Goal: Task Accomplishment & Management: Manage account settings

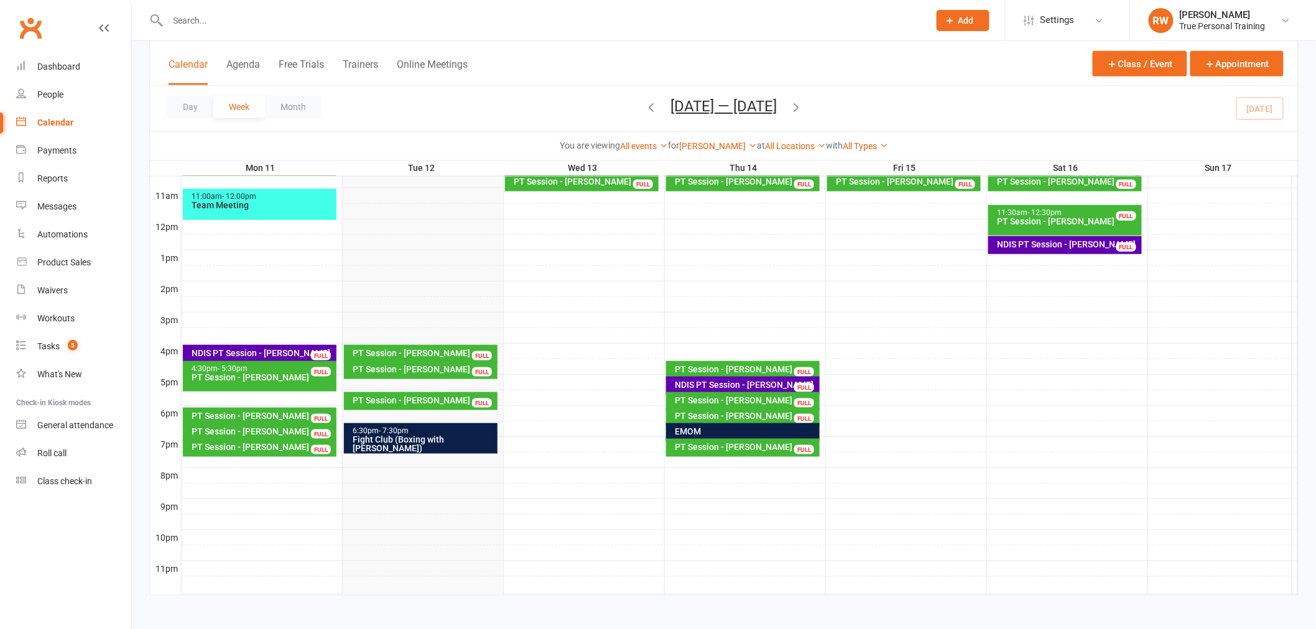
click at [413, 351] on div "PT Session - [PERSON_NAME]" at bounding box center [424, 353] width 143 height 9
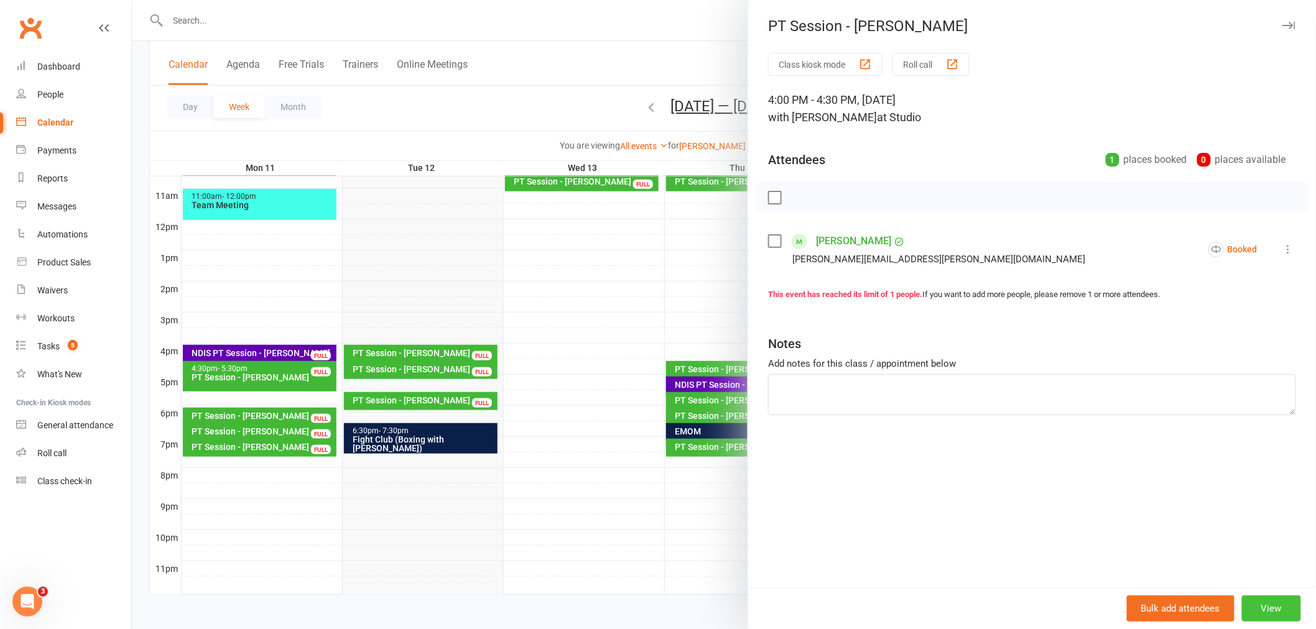
click at [1286, 606] on button "View" at bounding box center [1271, 609] width 59 height 26
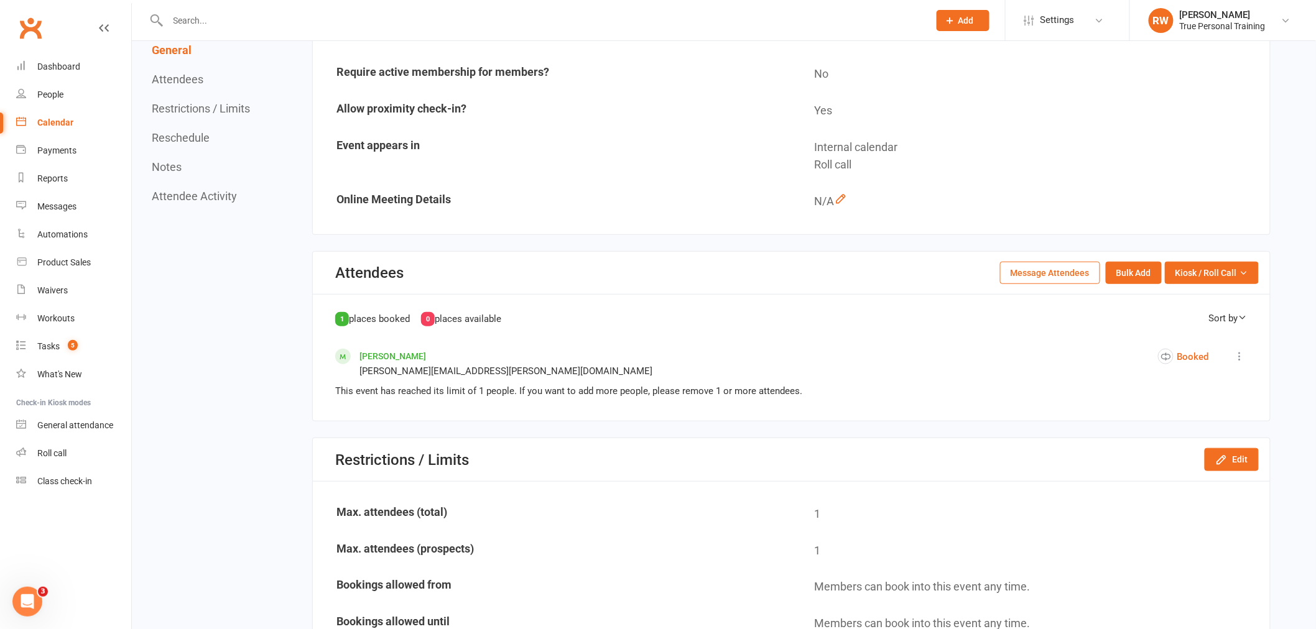
scroll to position [276, 0]
click at [44, 120] on div "Calendar" at bounding box center [55, 123] width 36 height 10
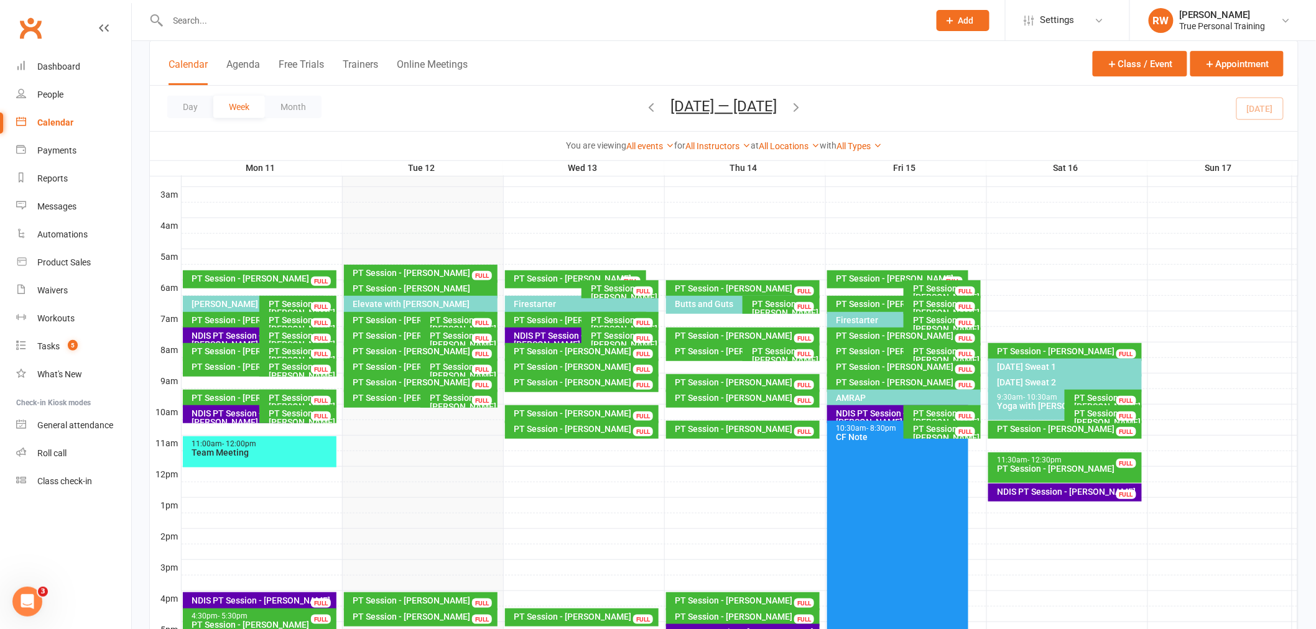
scroll to position [207, 0]
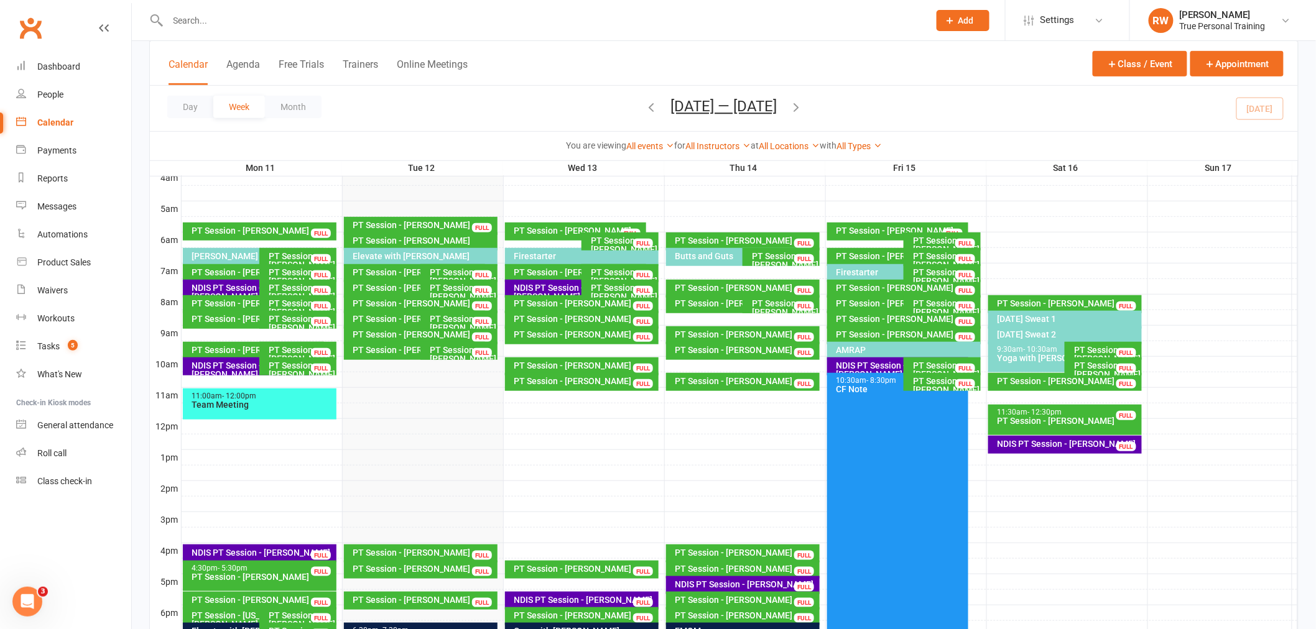
click at [280, 365] on div "PT Session - [PERSON_NAME]" at bounding box center [301, 369] width 66 height 17
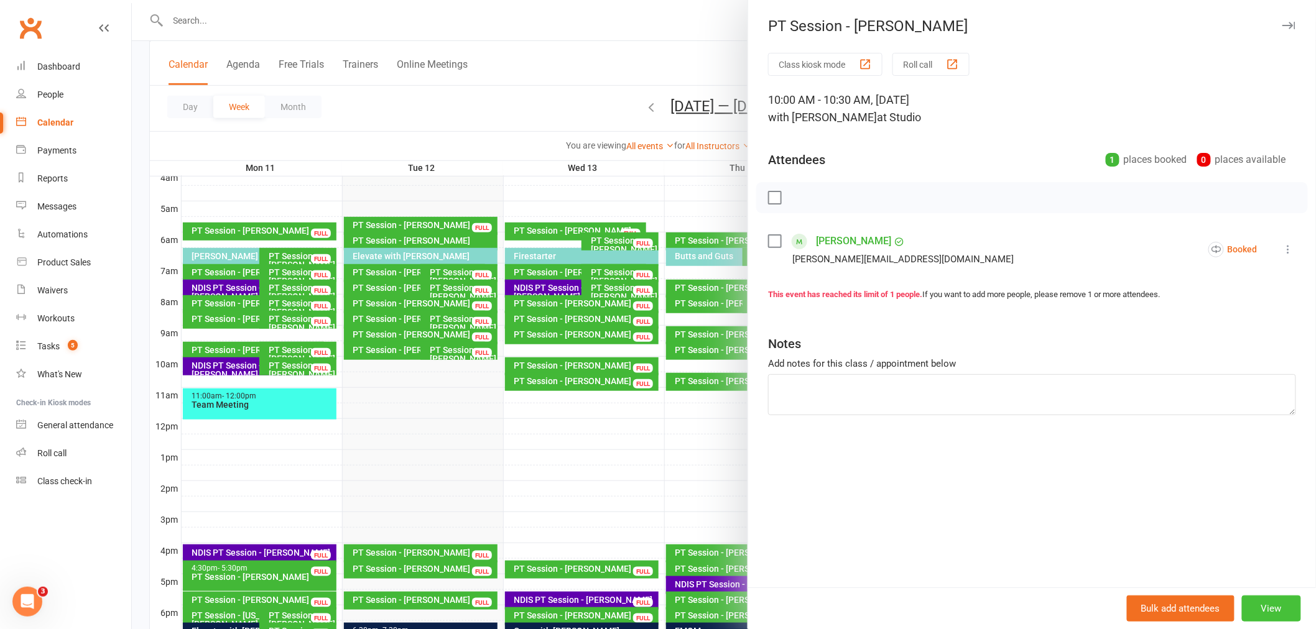
click at [1253, 612] on button "View" at bounding box center [1271, 609] width 59 height 26
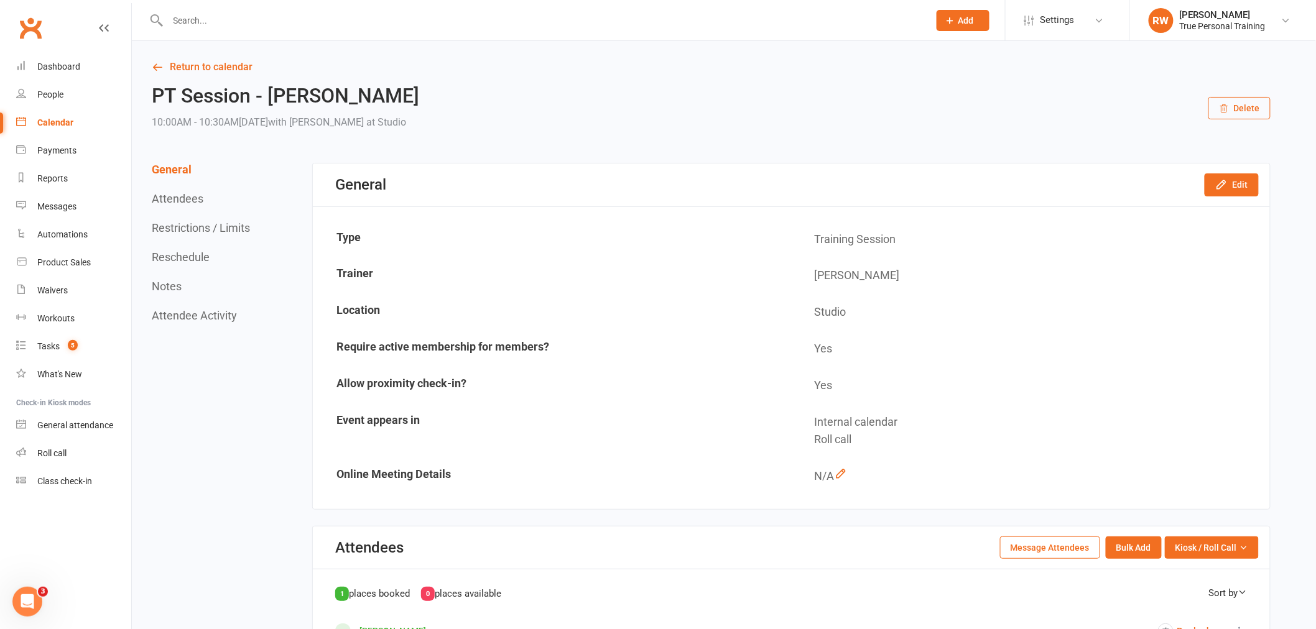
click at [1179, 408] on td "Internal calendar Roll call" at bounding box center [1030, 431] width 477 height 53
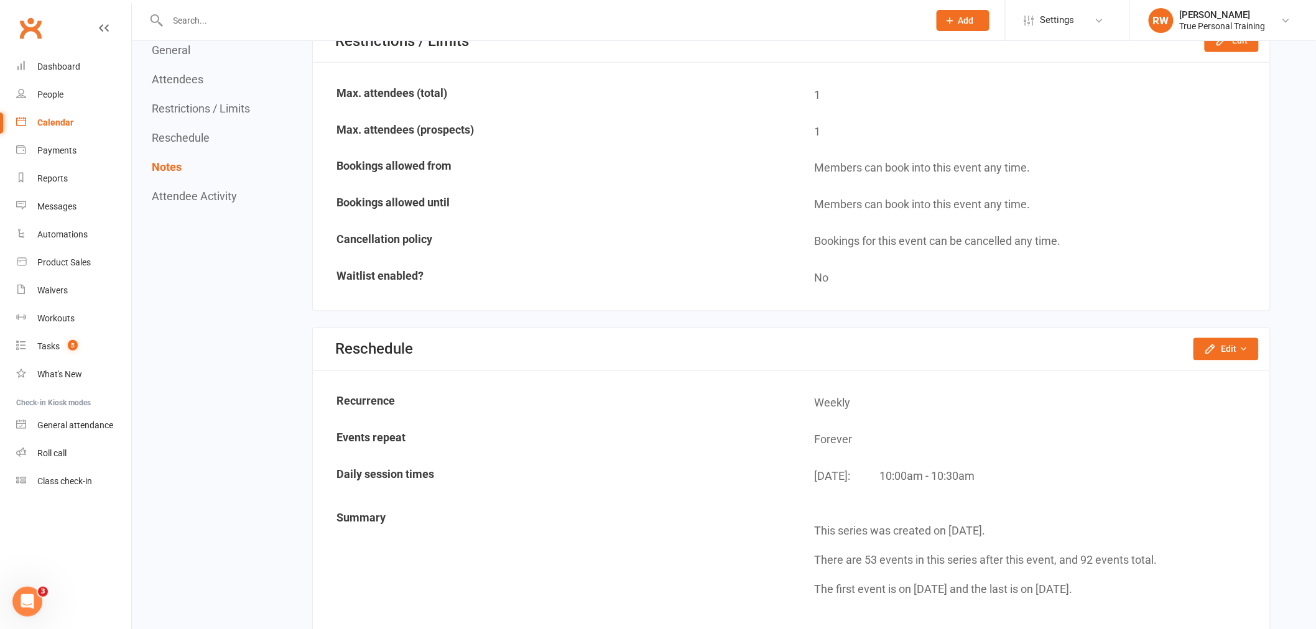
scroll to position [691, 0]
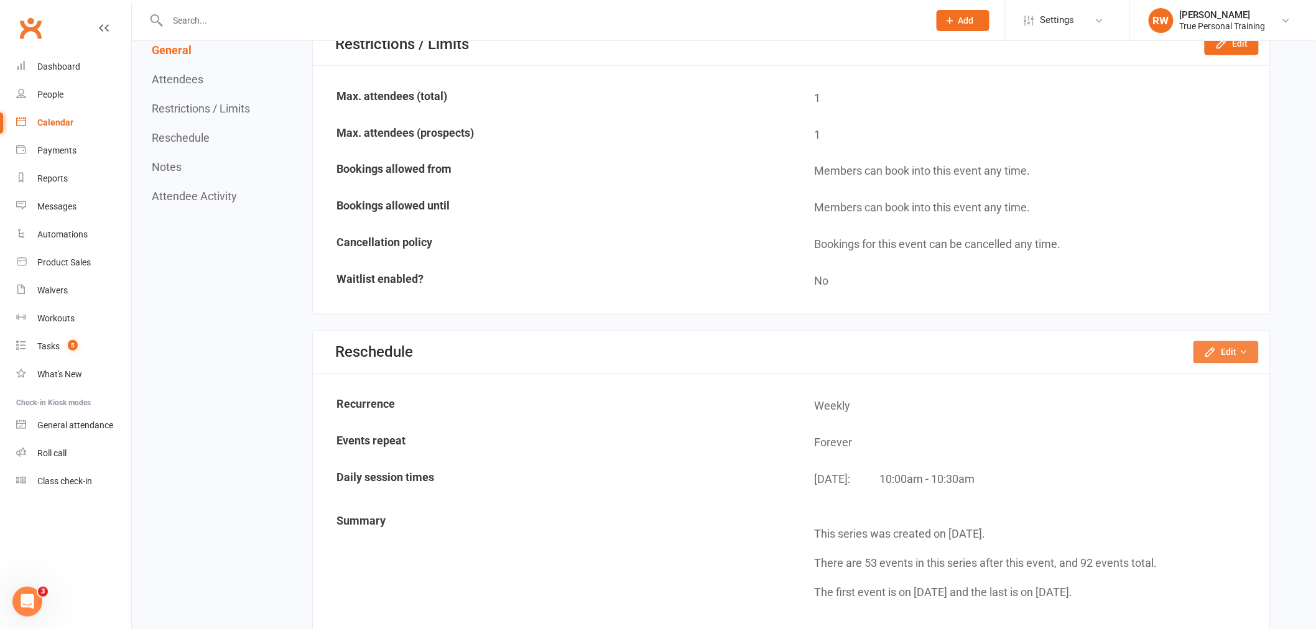
click at [1225, 341] on button "Edit" at bounding box center [1225, 352] width 65 height 22
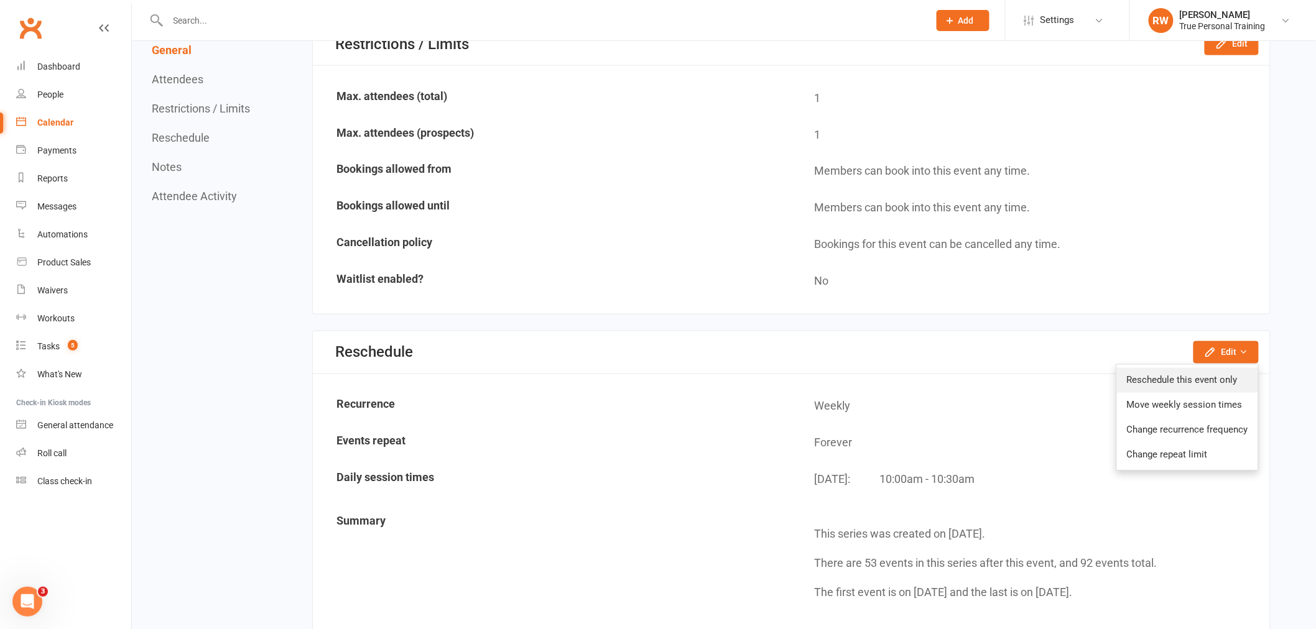
click at [1183, 376] on link "Reschedule this event only" at bounding box center [1187, 380] width 141 height 25
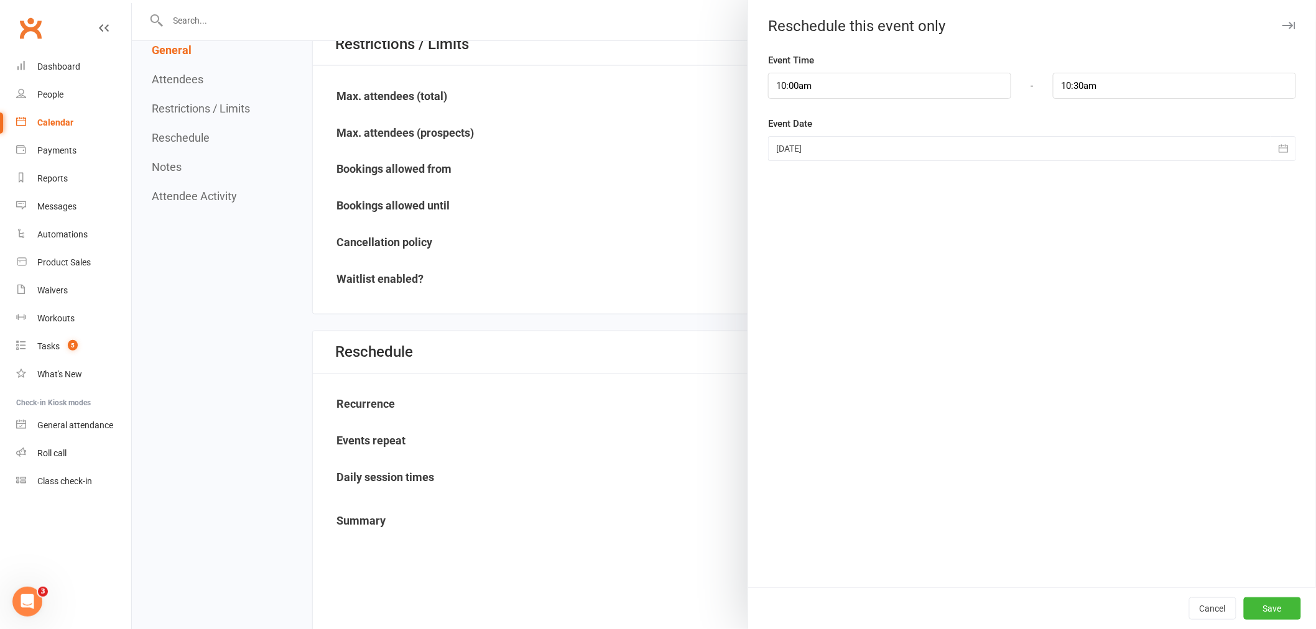
click at [798, 152] on div at bounding box center [1032, 148] width 528 height 25
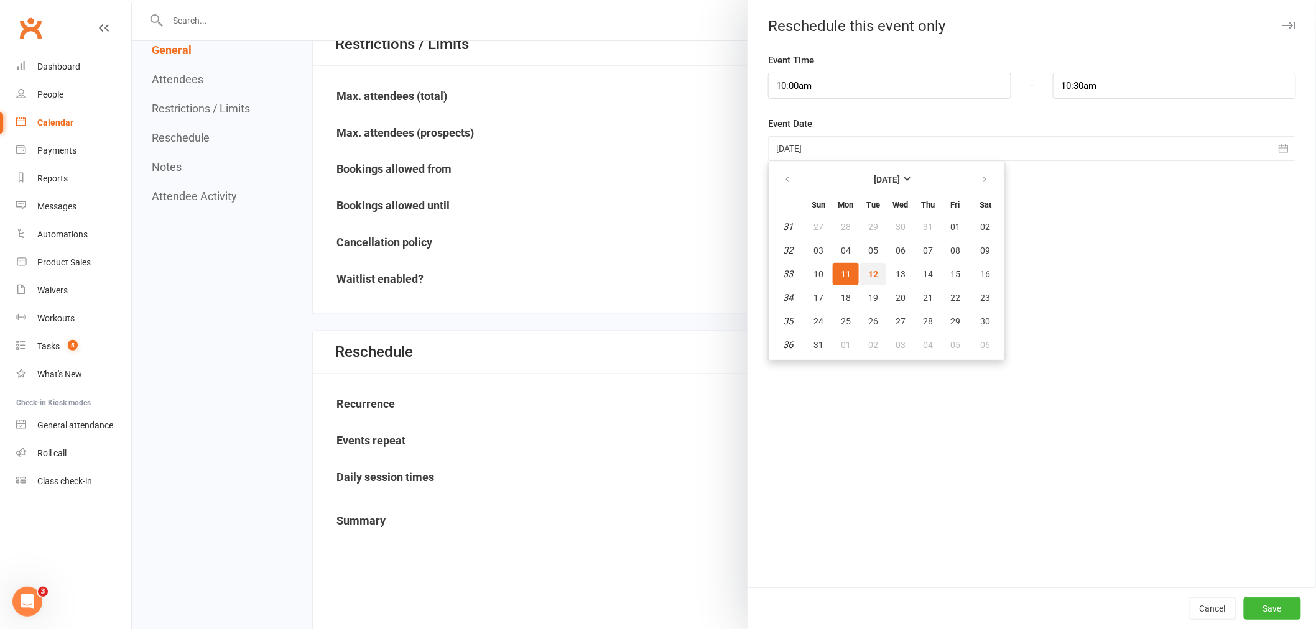
click at [868, 270] on span "12" at bounding box center [873, 274] width 10 height 10
type input "[DATE]"
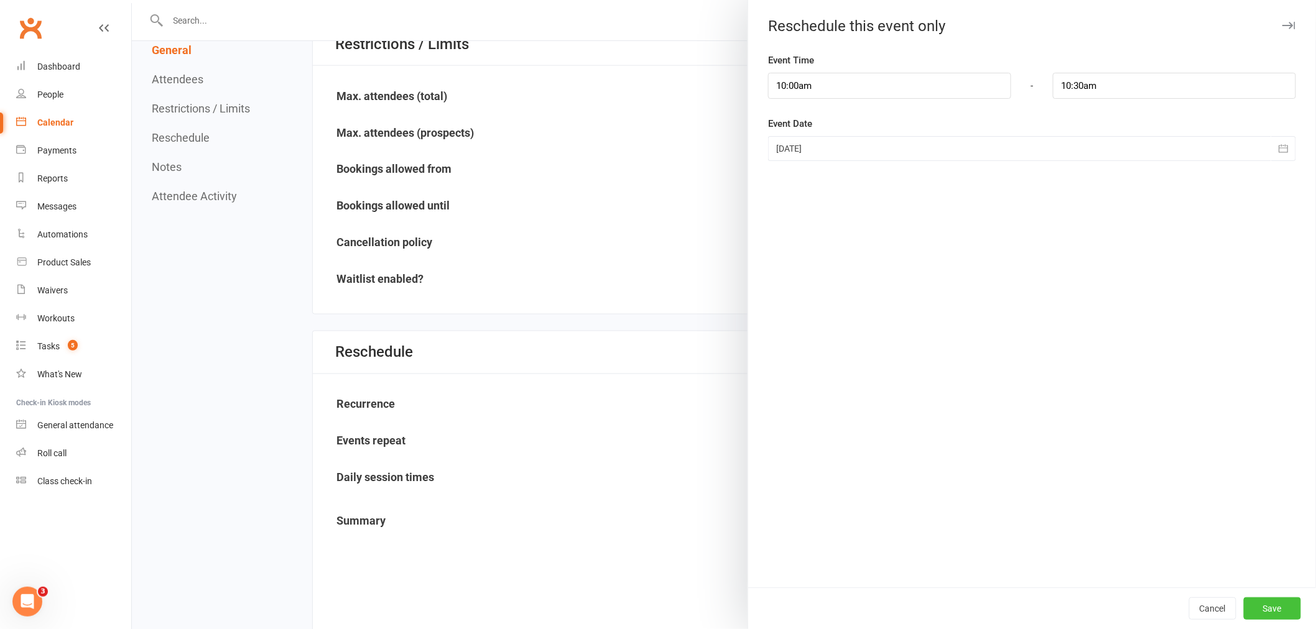
click at [1283, 613] on button "Save" at bounding box center [1271, 608] width 57 height 22
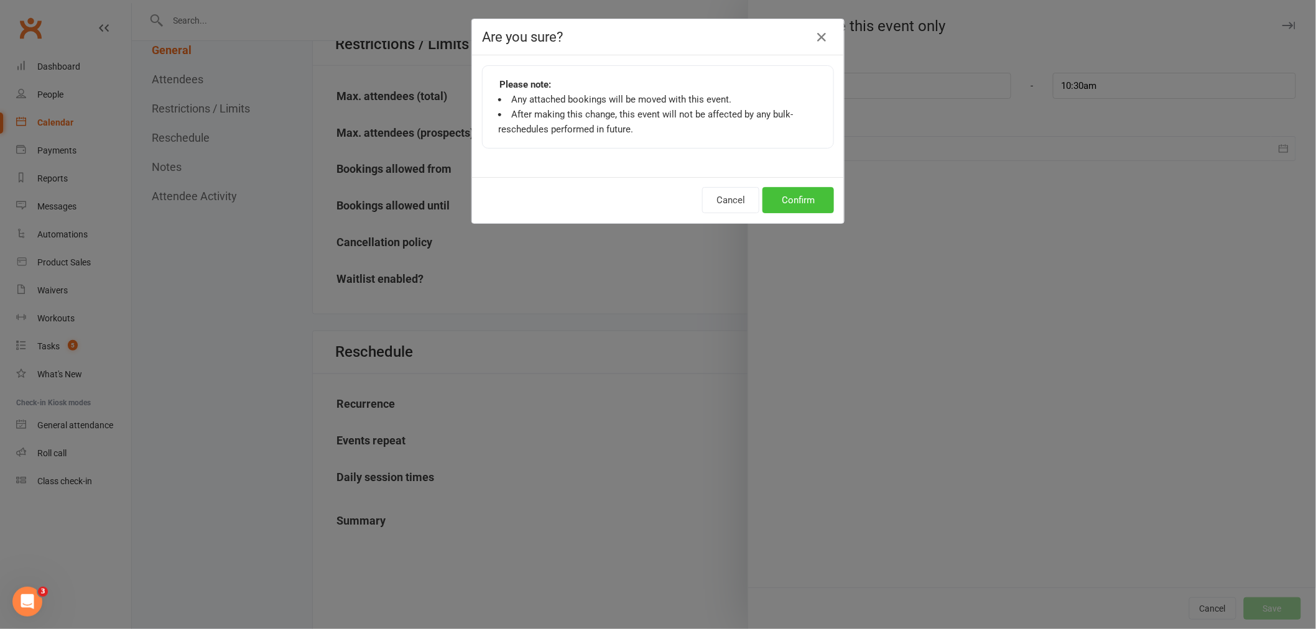
drag, startPoint x: 786, startPoint y: 196, endPoint x: 799, endPoint y: 195, distance: 12.5
click at [786, 195] on button "Confirm" at bounding box center [797, 200] width 71 height 26
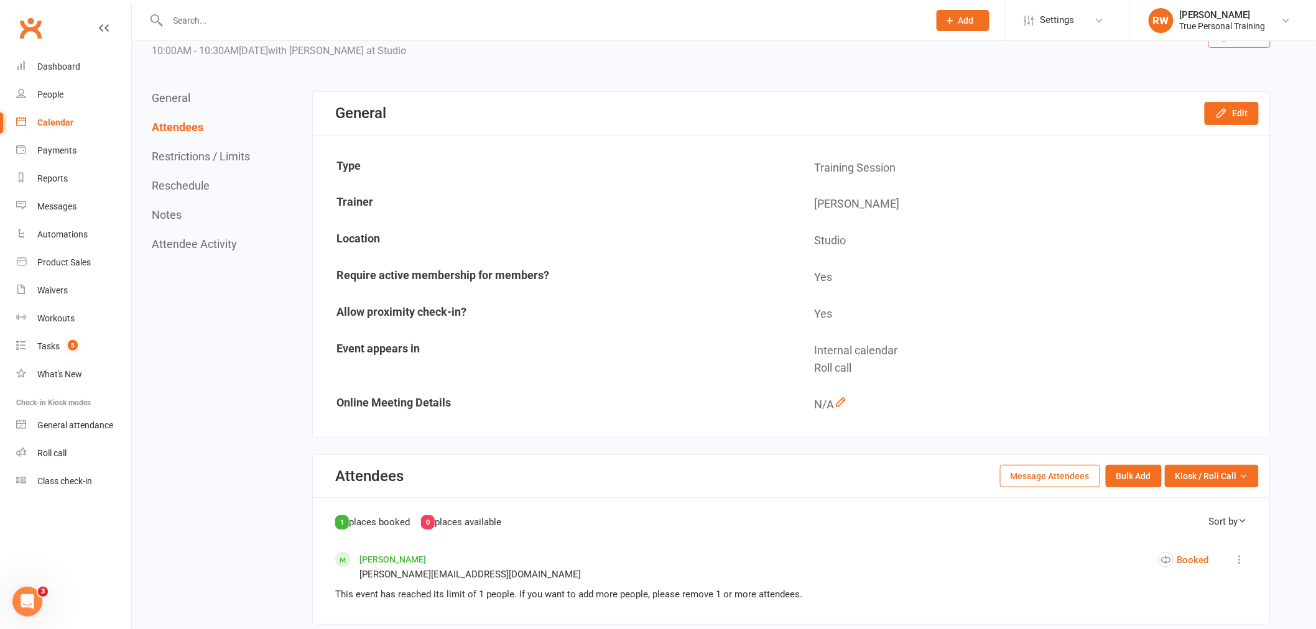
scroll to position [0, 0]
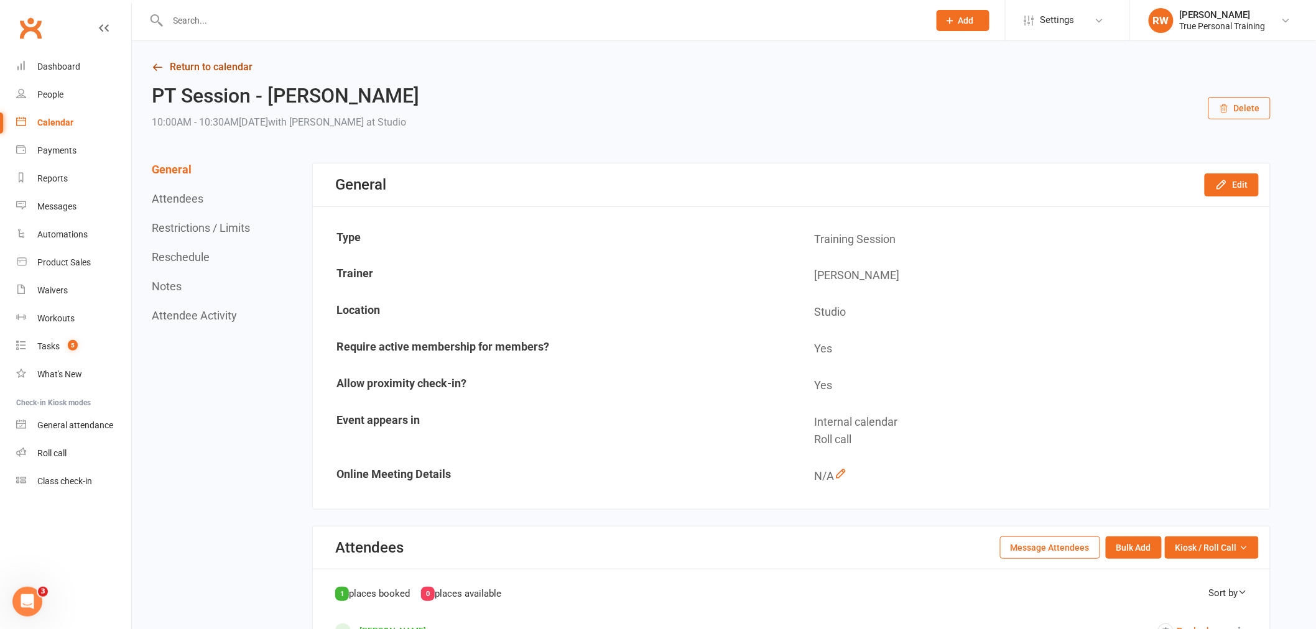
click at [202, 65] on link "Return to calendar" at bounding box center [711, 66] width 1118 height 17
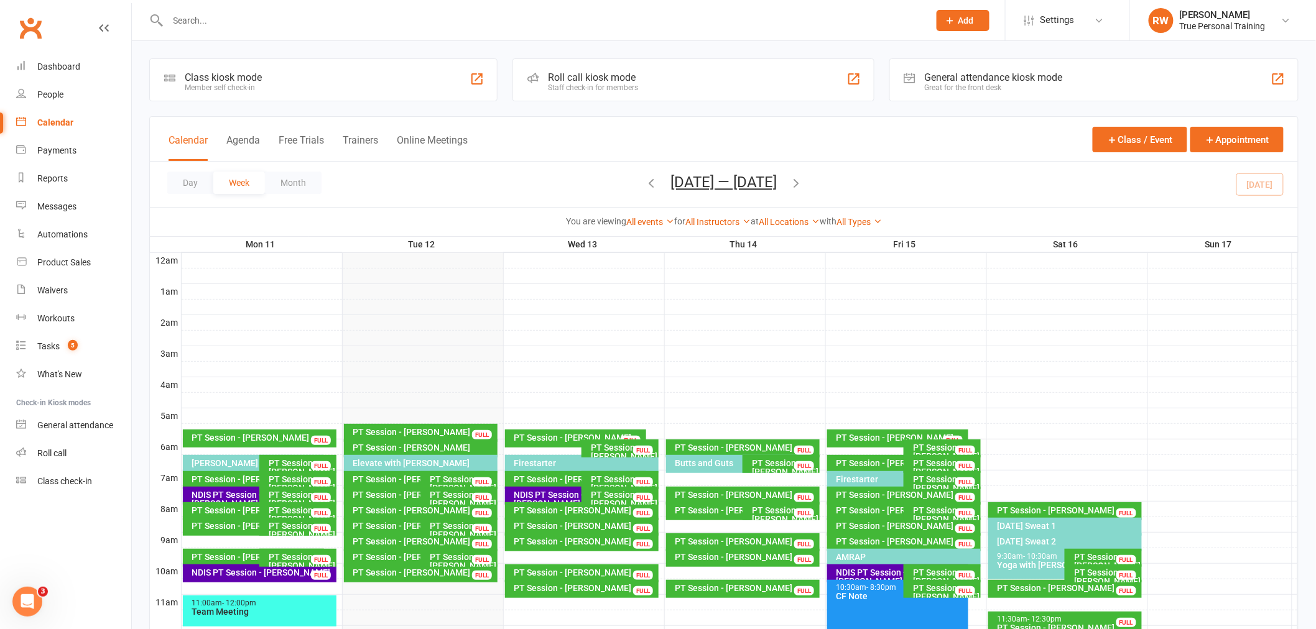
click at [579, 164] on div "Day Week Month [DATE] — [DATE] [DATE] Sun Mon Tue Wed Thu Fri Sat 27 28 29 30 3…" at bounding box center [724, 184] width 1148 height 45
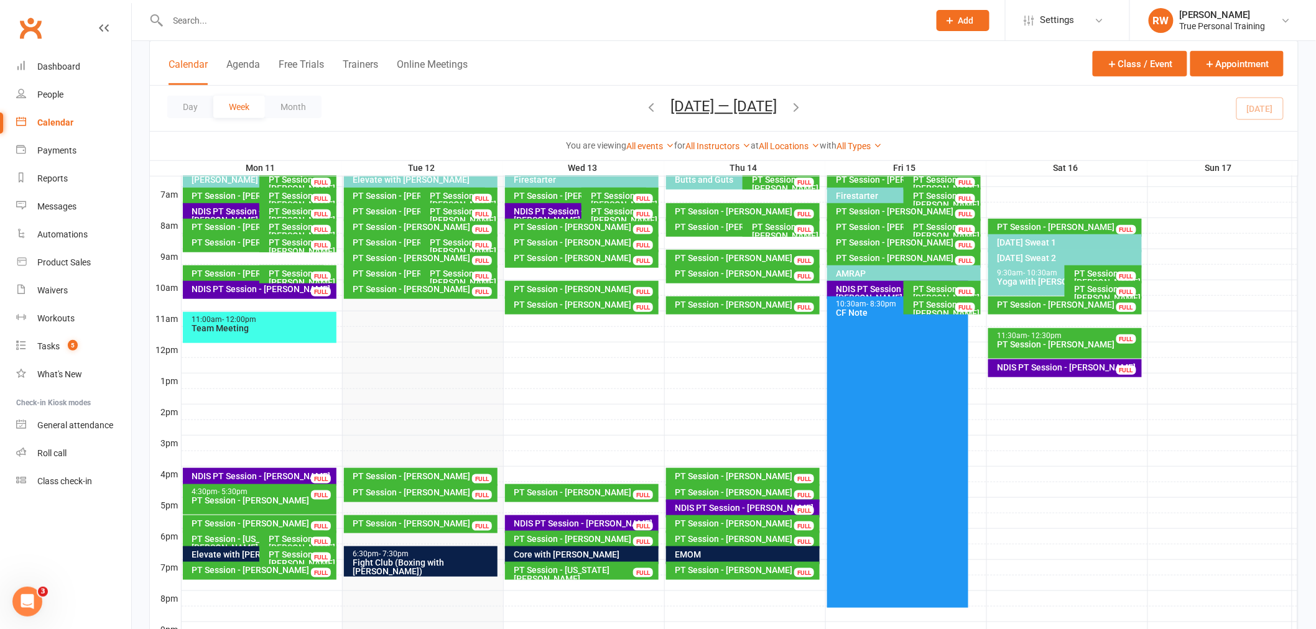
scroll to position [201, 0]
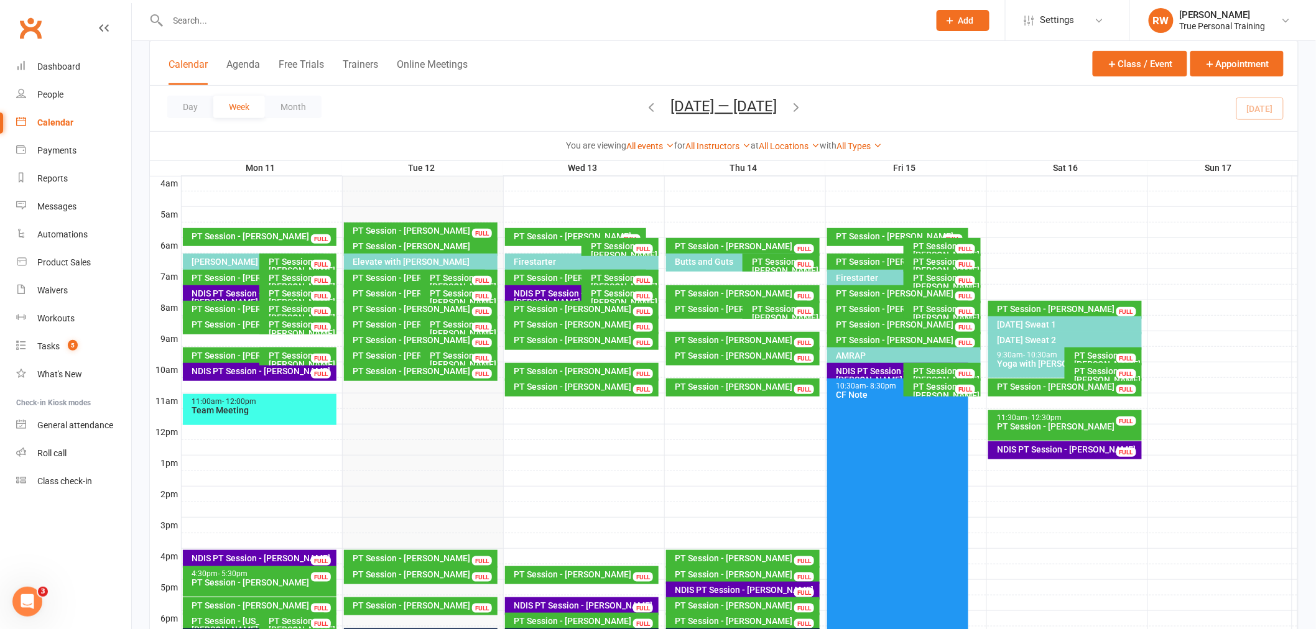
click at [566, 367] on div "PT Session - [PERSON_NAME]" at bounding box center [585, 371] width 143 height 9
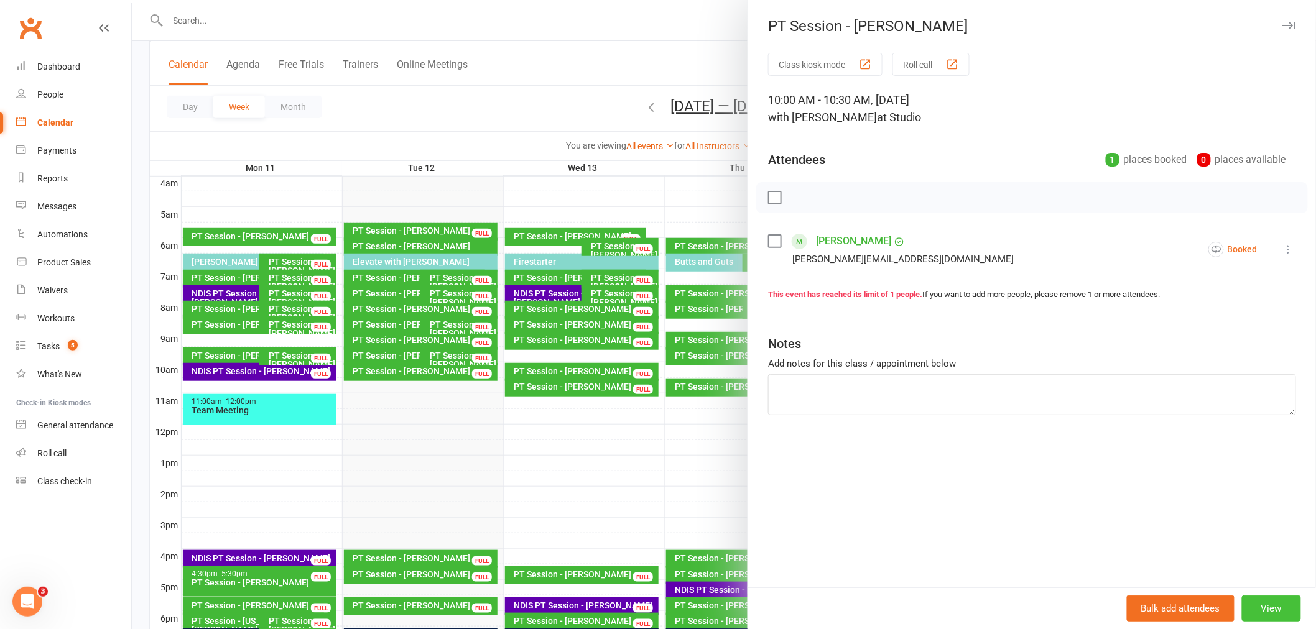
click at [1247, 606] on button "View" at bounding box center [1271, 609] width 59 height 26
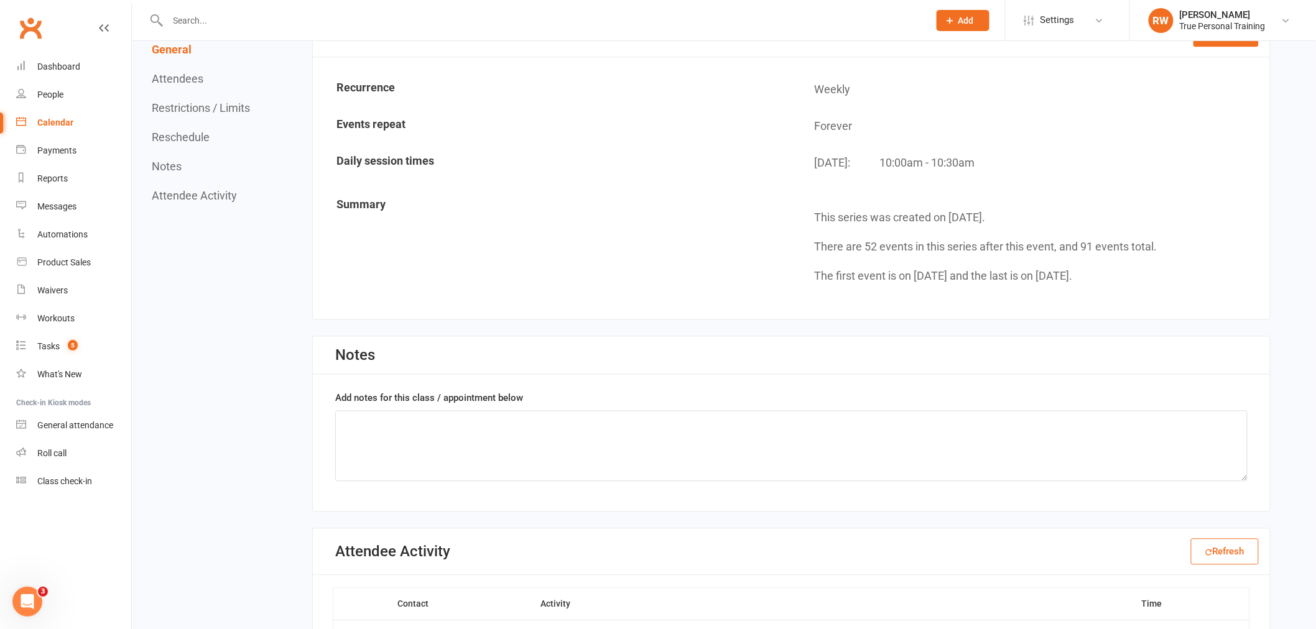
scroll to position [829, 0]
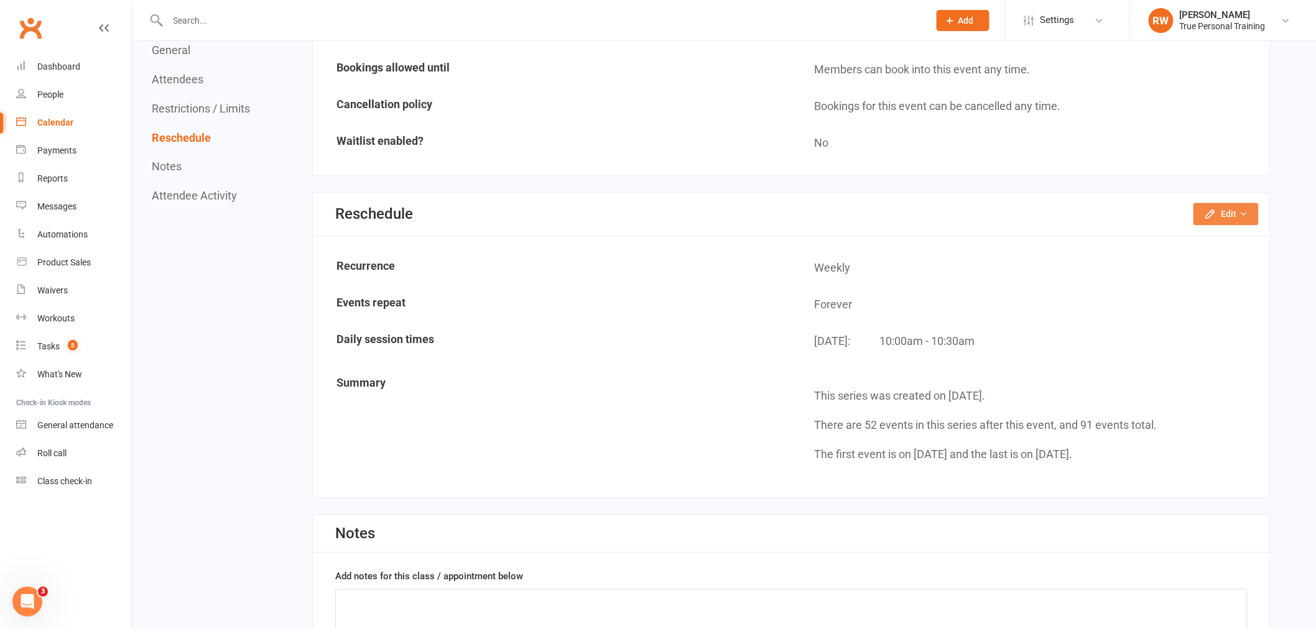
click at [1217, 215] on button "Edit" at bounding box center [1225, 214] width 65 height 22
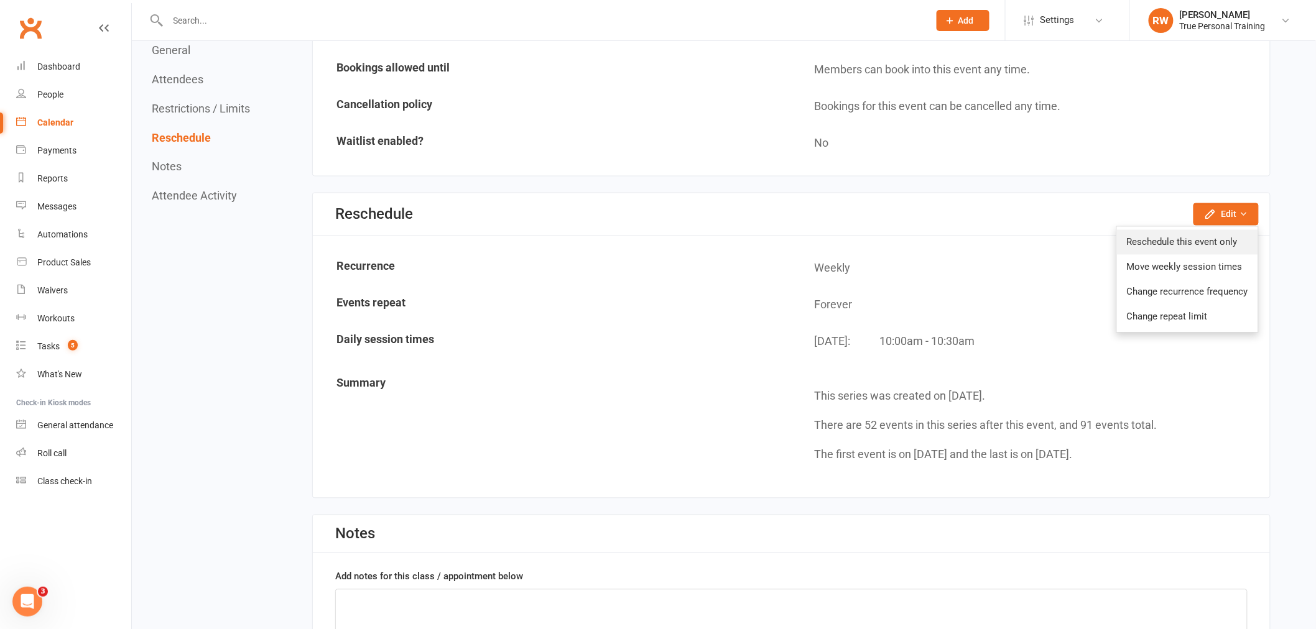
click at [1179, 240] on link "Reschedule this event only" at bounding box center [1187, 242] width 141 height 25
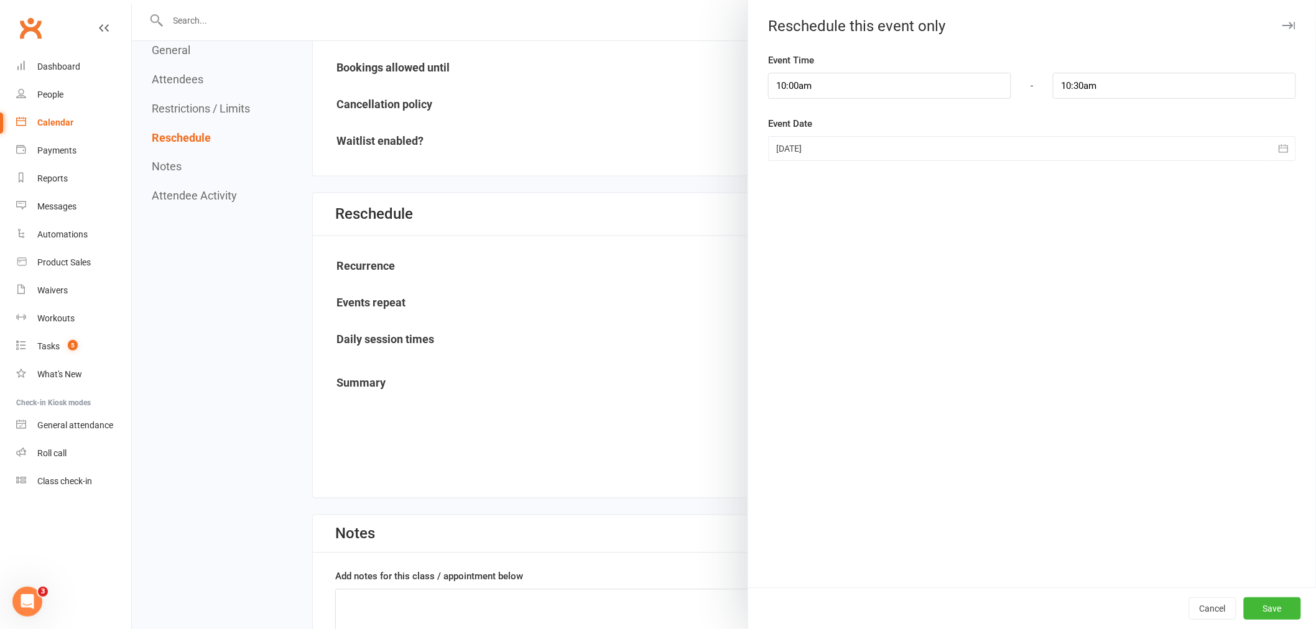
click at [842, 150] on div at bounding box center [1032, 148] width 528 height 25
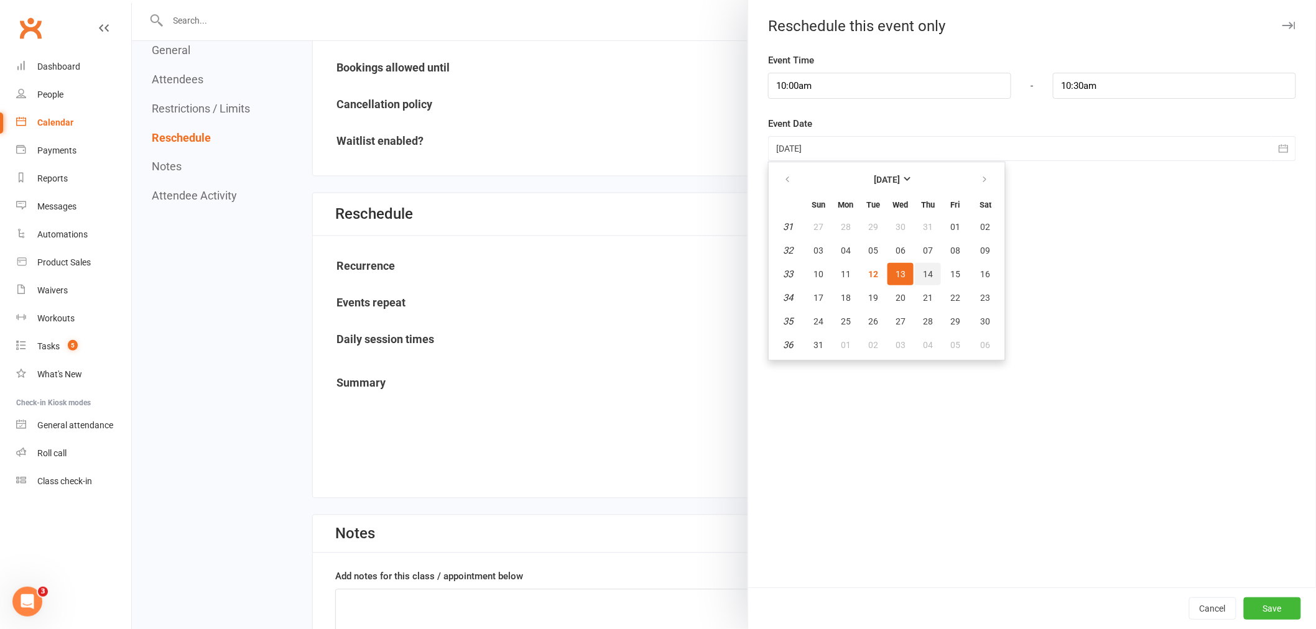
click at [923, 269] on span "14" at bounding box center [928, 274] width 10 height 10
type input "[DATE]"
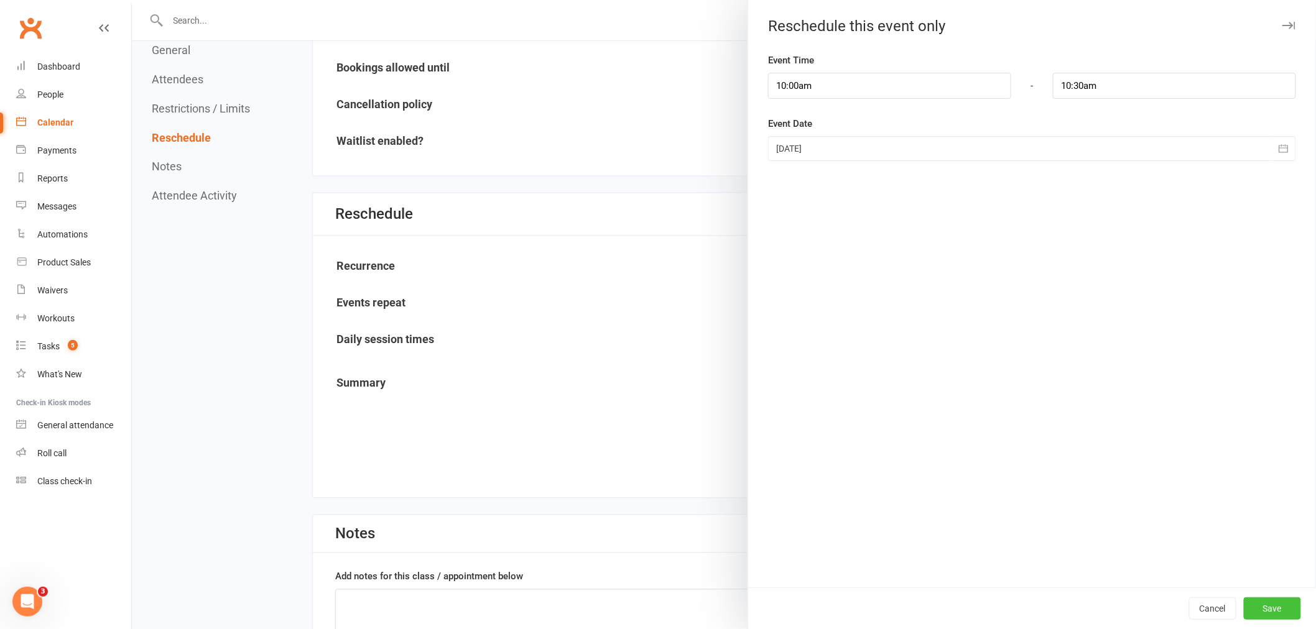
click at [1263, 604] on button "Save" at bounding box center [1271, 608] width 57 height 22
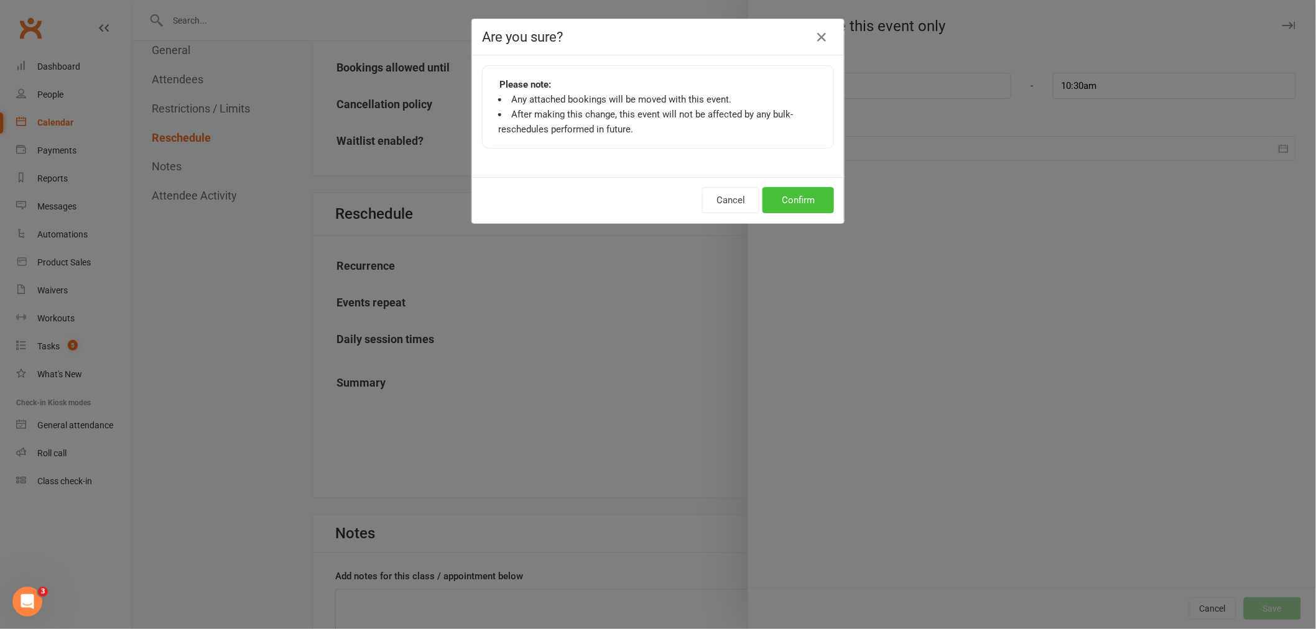
click at [813, 194] on button "Confirm" at bounding box center [797, 200] width 71 height 26
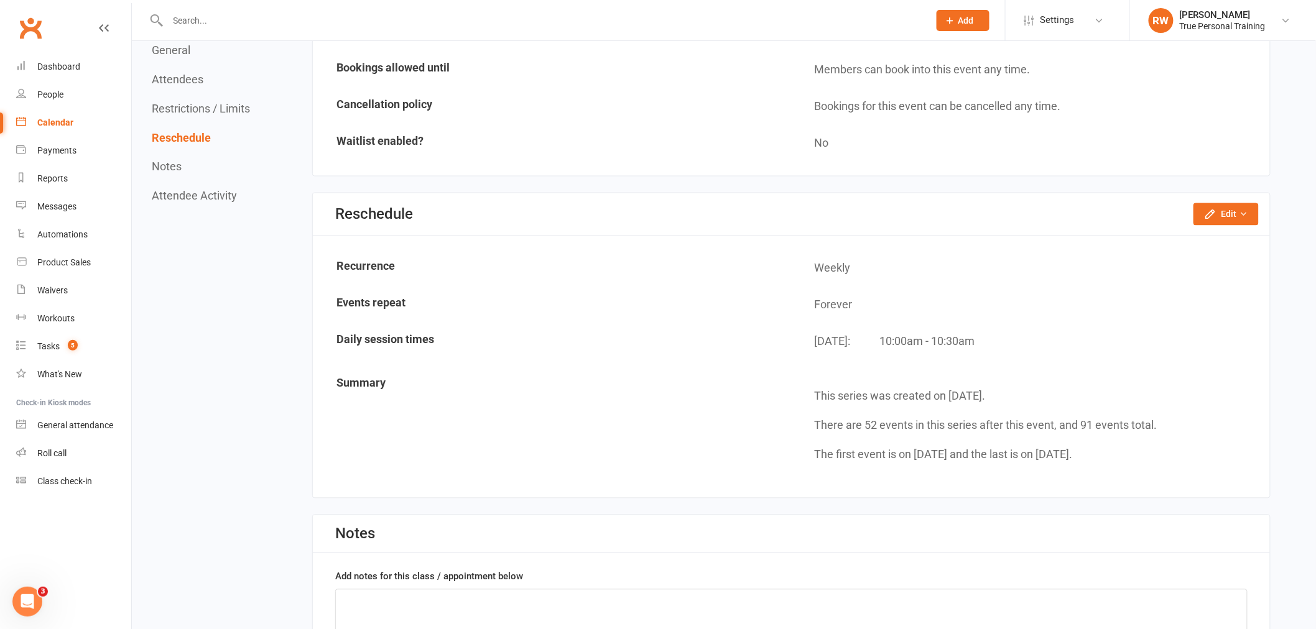
click at [41, 118] on div "Calendar" at bounding box center [55, 123] width 36 height 10
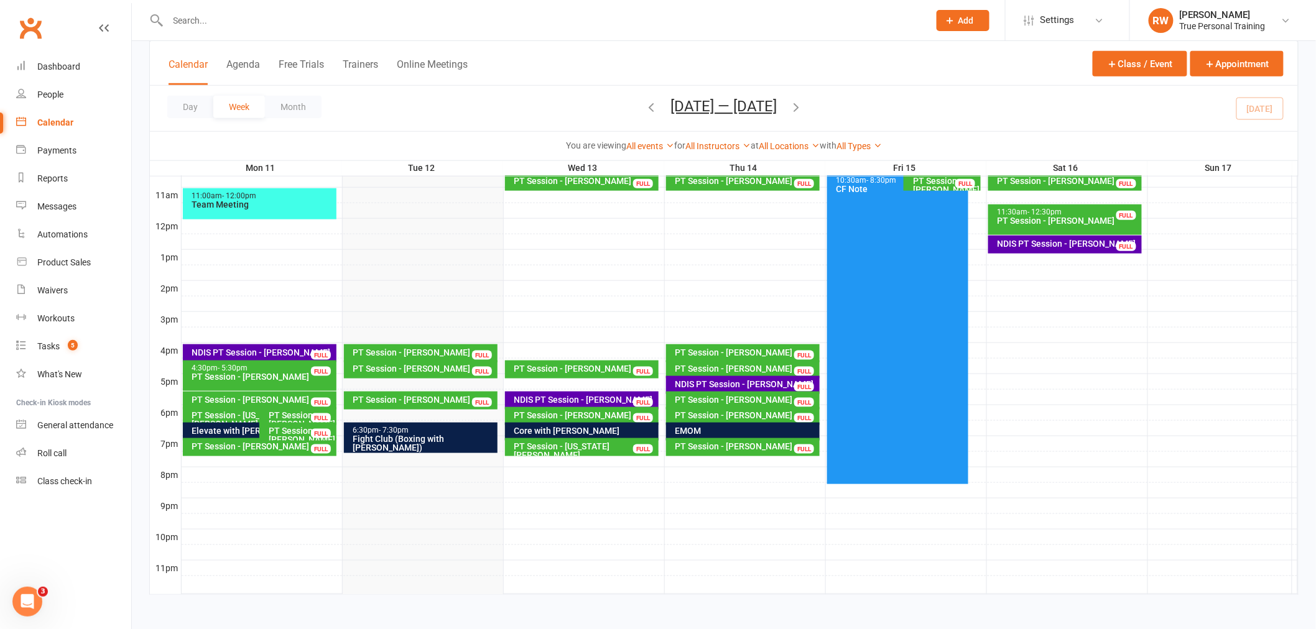
scroll to position [408, 0]
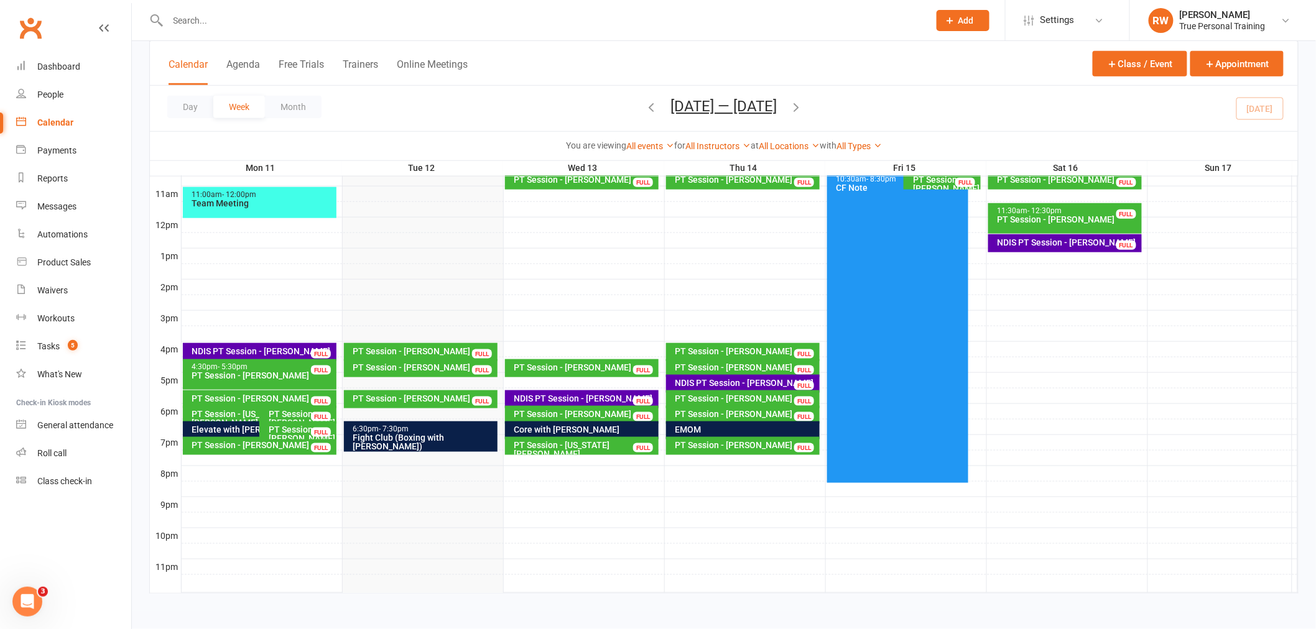
click at [423, 399] on div "PT Session - [PERSON_NAME]" at bounding box center [424, 398] width 143 height 9
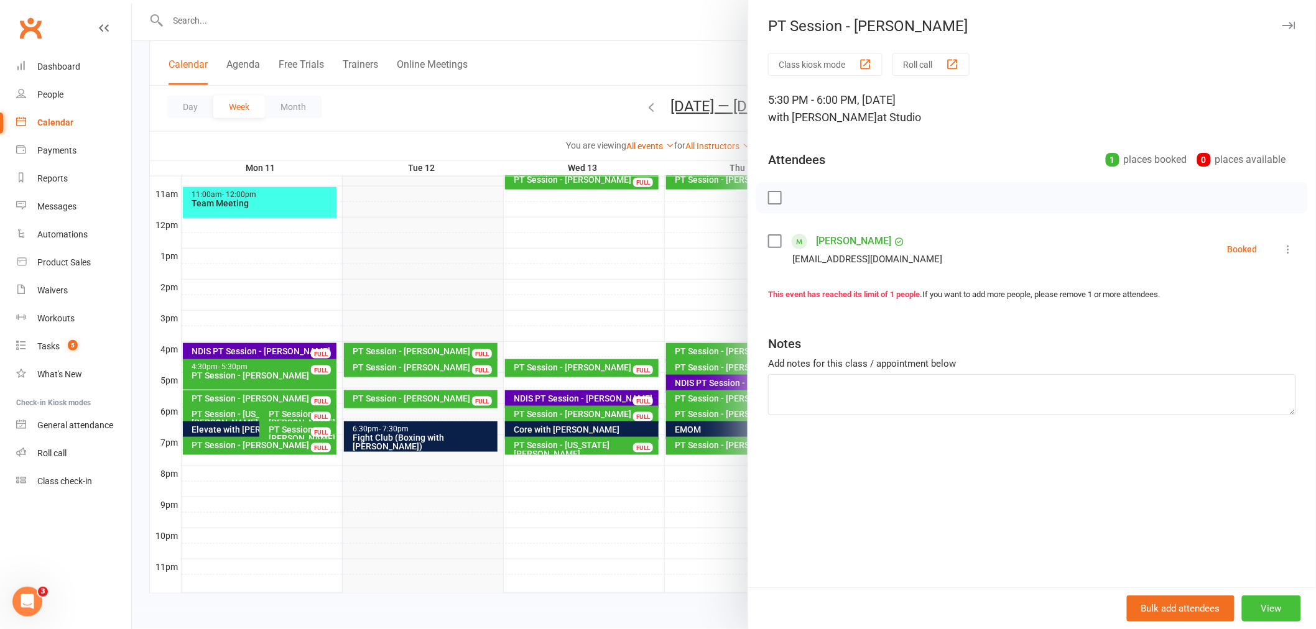
click at [1261, 611] on button "View" at bounding box center [1271, 609] width 59 height 26
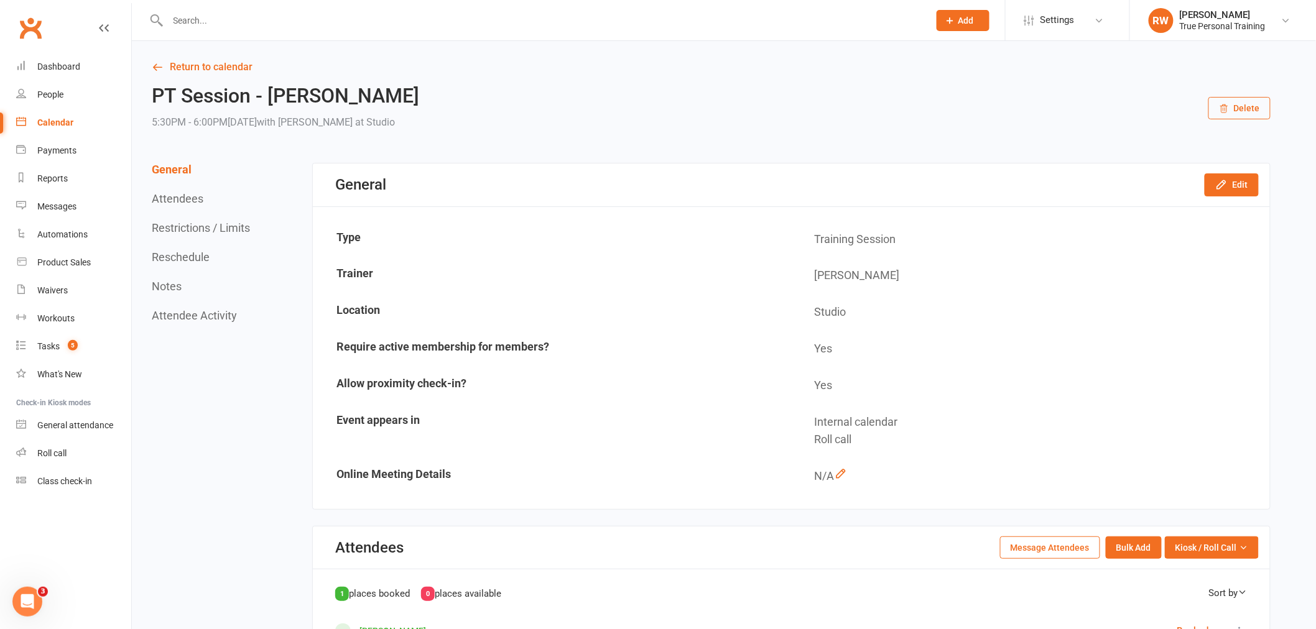
click at [1227, 101] on button "Delete" at bounding box center [1239, 108] width 62 height 22
